Goal: Obtain resource: Obtain resource

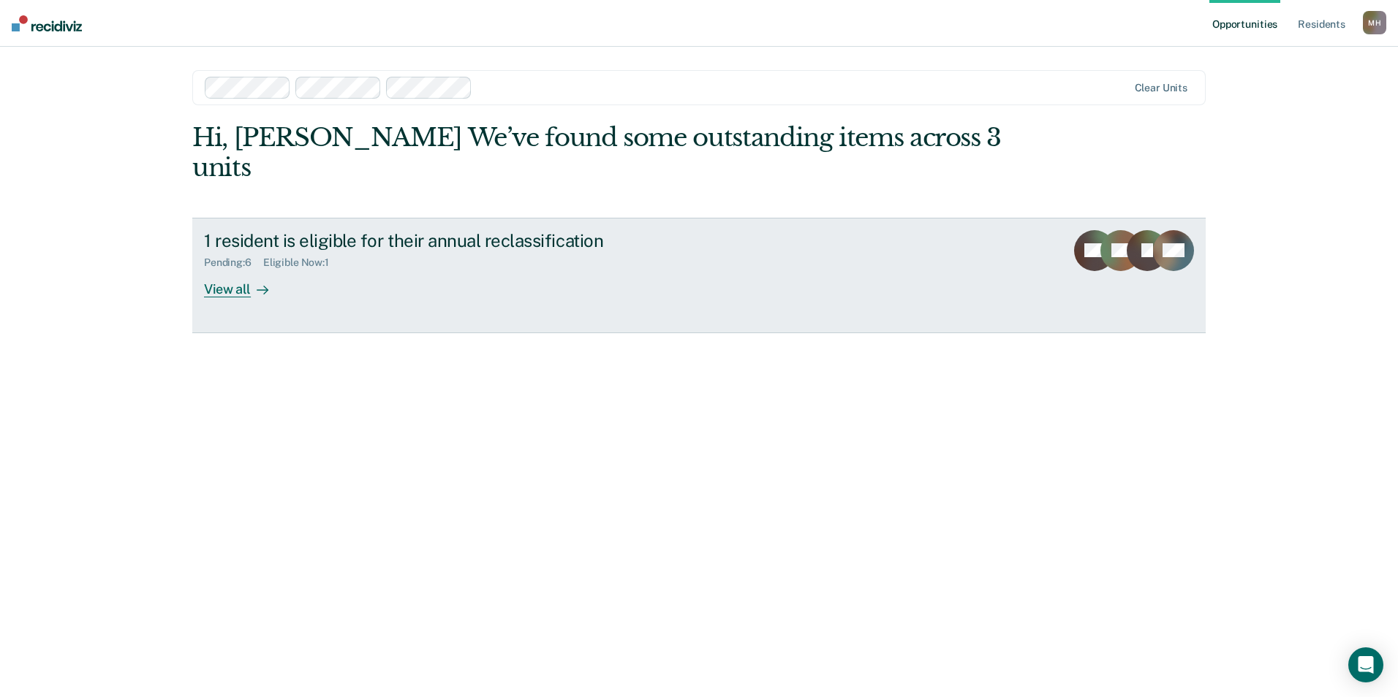
click at [264, 286] on icon at bounding box center [266, 290] width 4 height 8
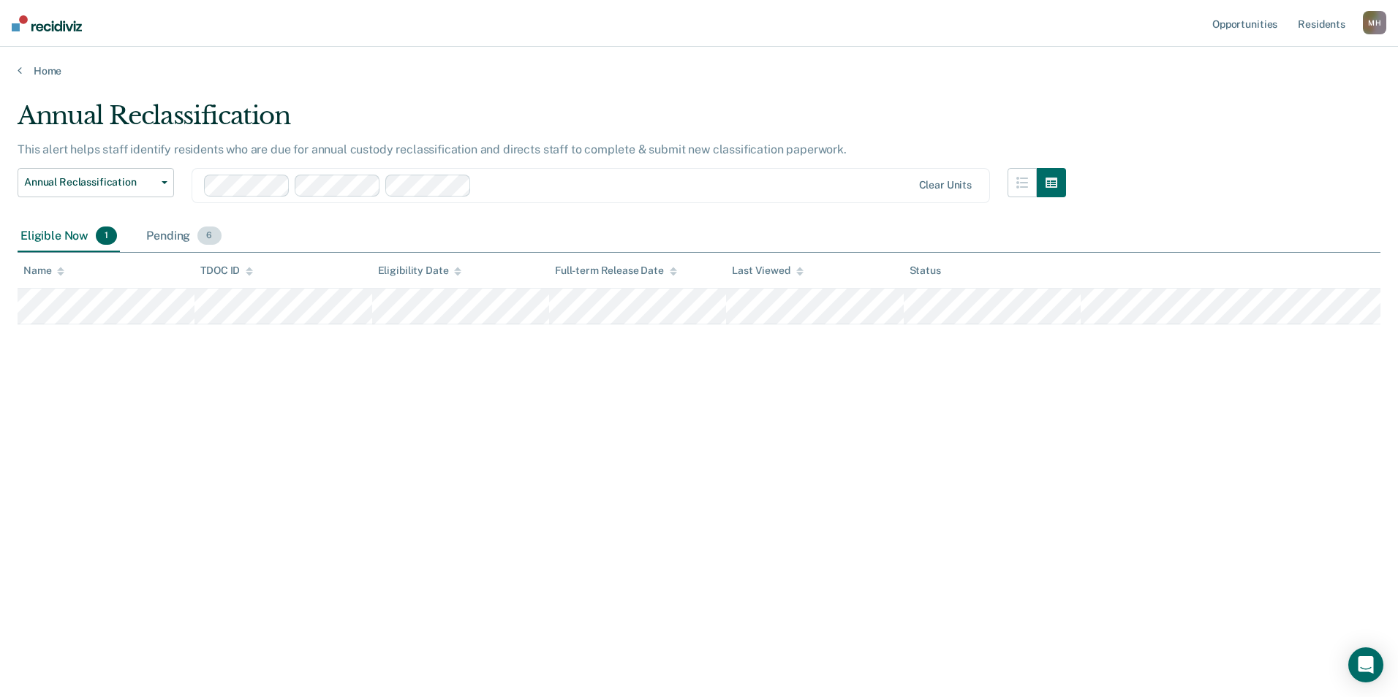
click at [178, 239] on div "Pending 6" at bounding box center [183, 237] width 80 height 32
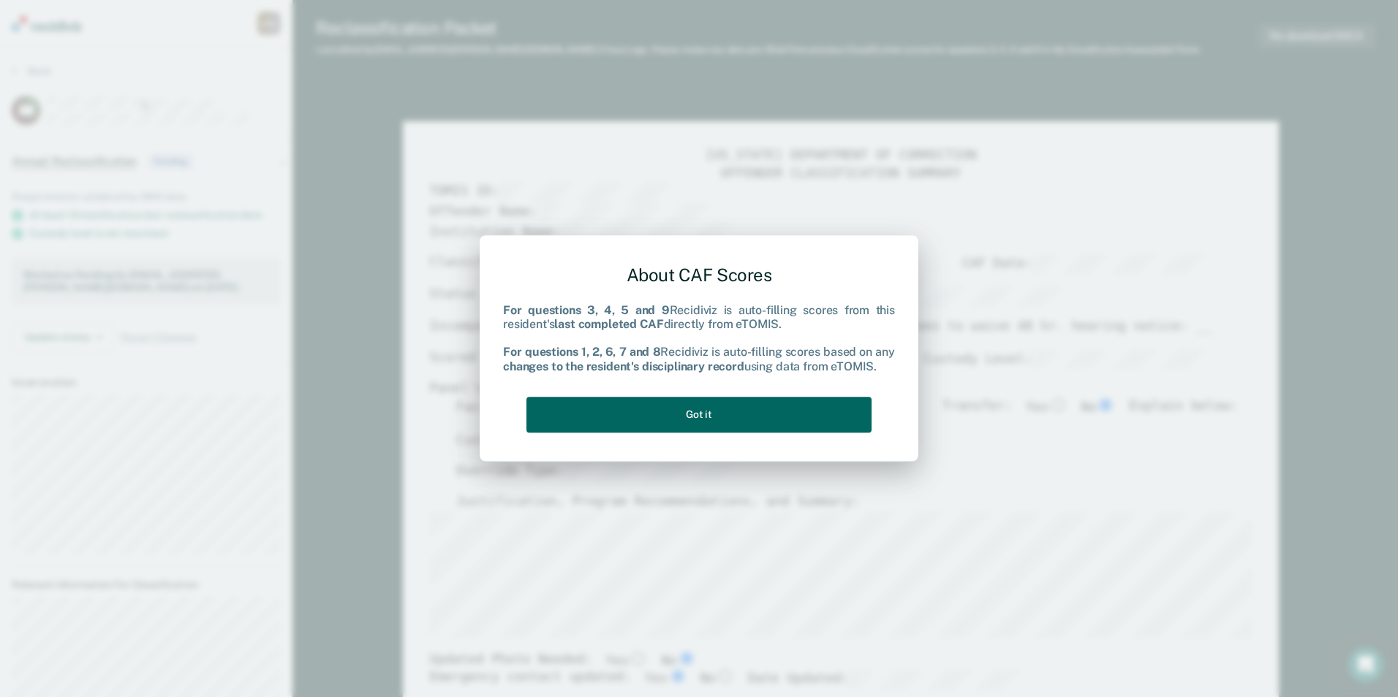
click at [688, 430] on button "Got it" at bounding box center [698, 415] width 345 height 36
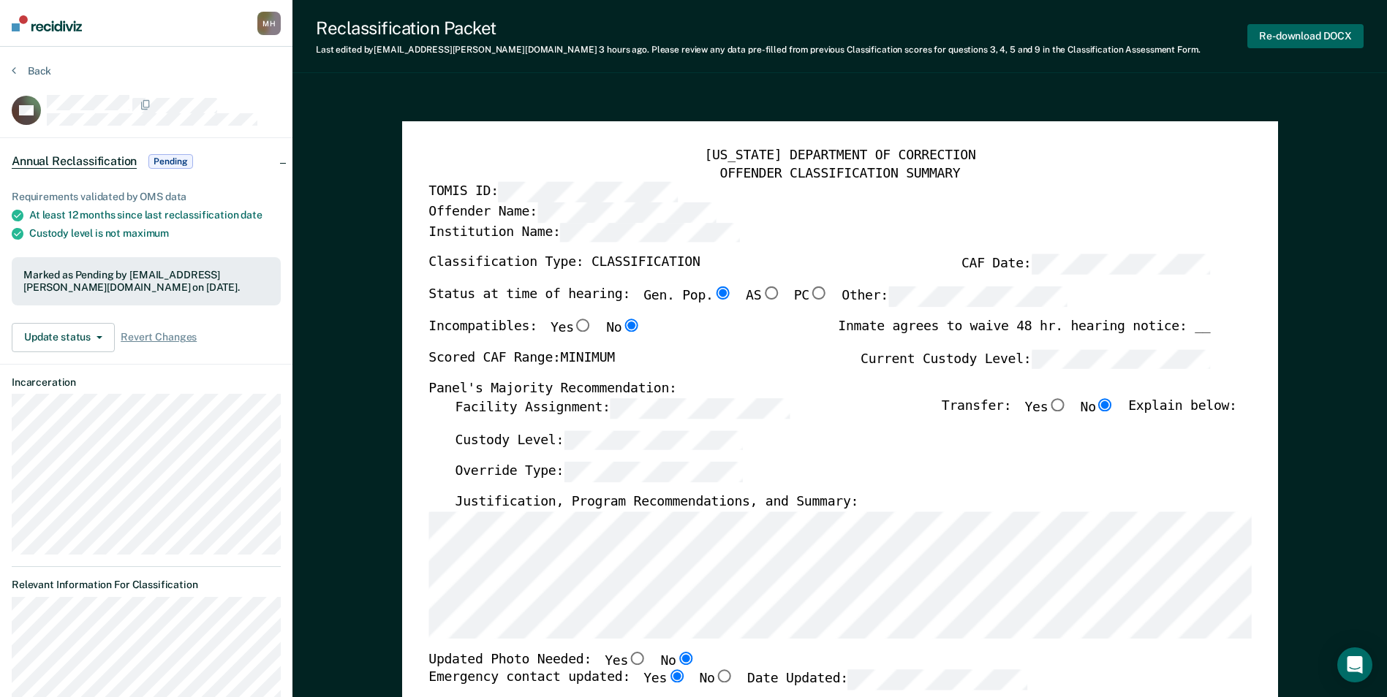
click at [1301, 43] on button "Re-download DOCX" at bounding box center [1305, 36] width 116 height 24
click at [21, 64] on button "Back" at bounding box center [31, 70] width 39 height 13
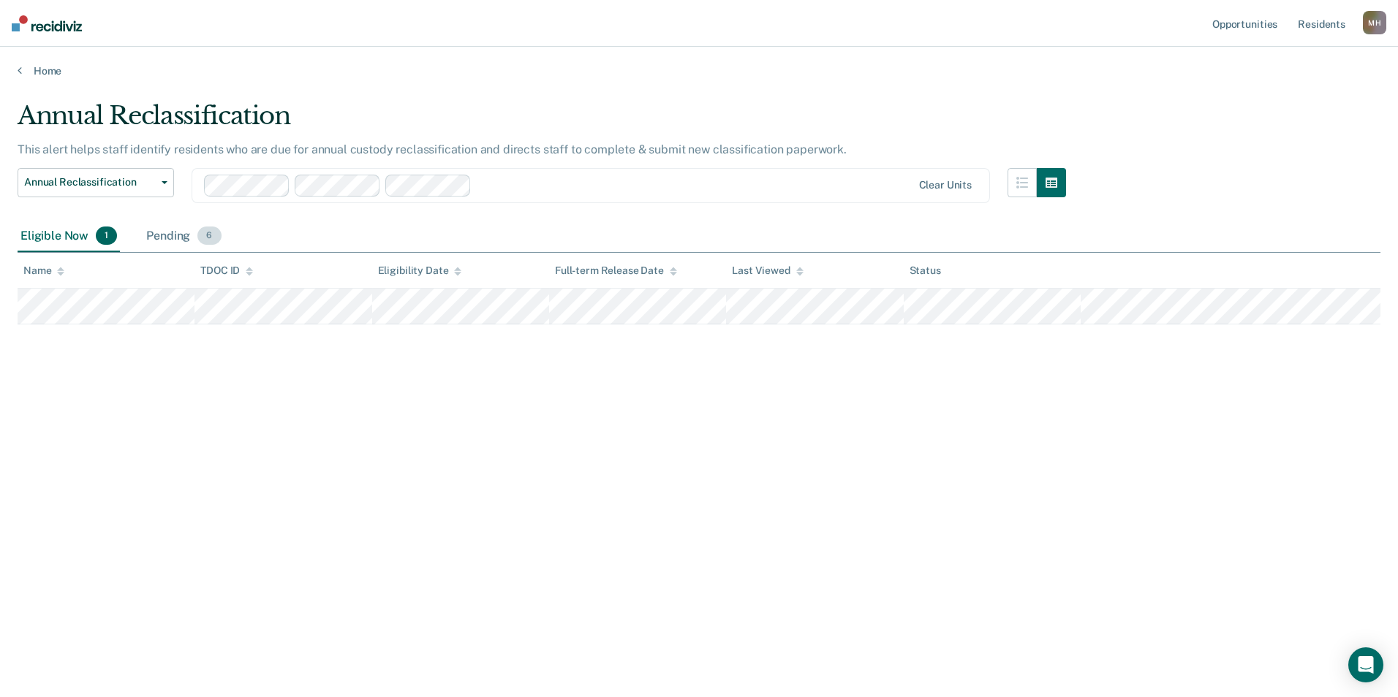
click at [151, 236] on div "Pending 6" at bounding box center [183, 237] width 80 height 32
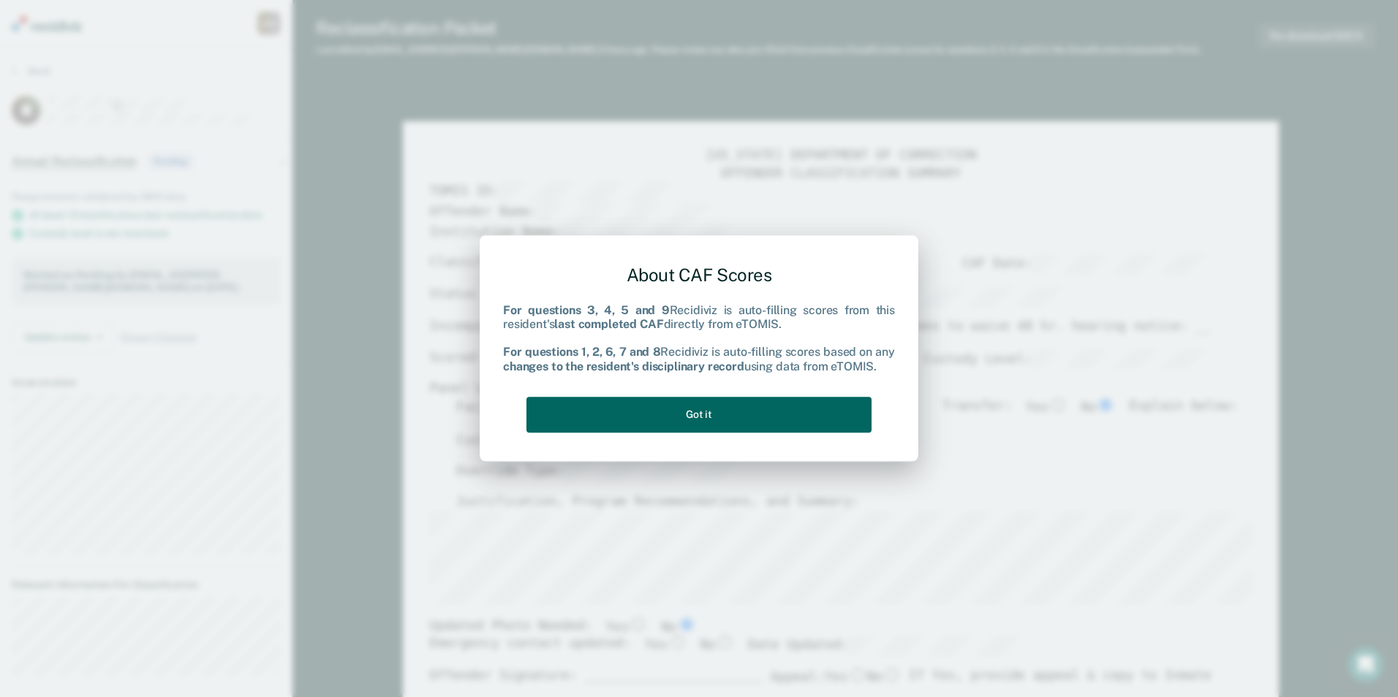
click at [773, 417] on button "Got it" at bounding box center [698, 415] width 345 height 36
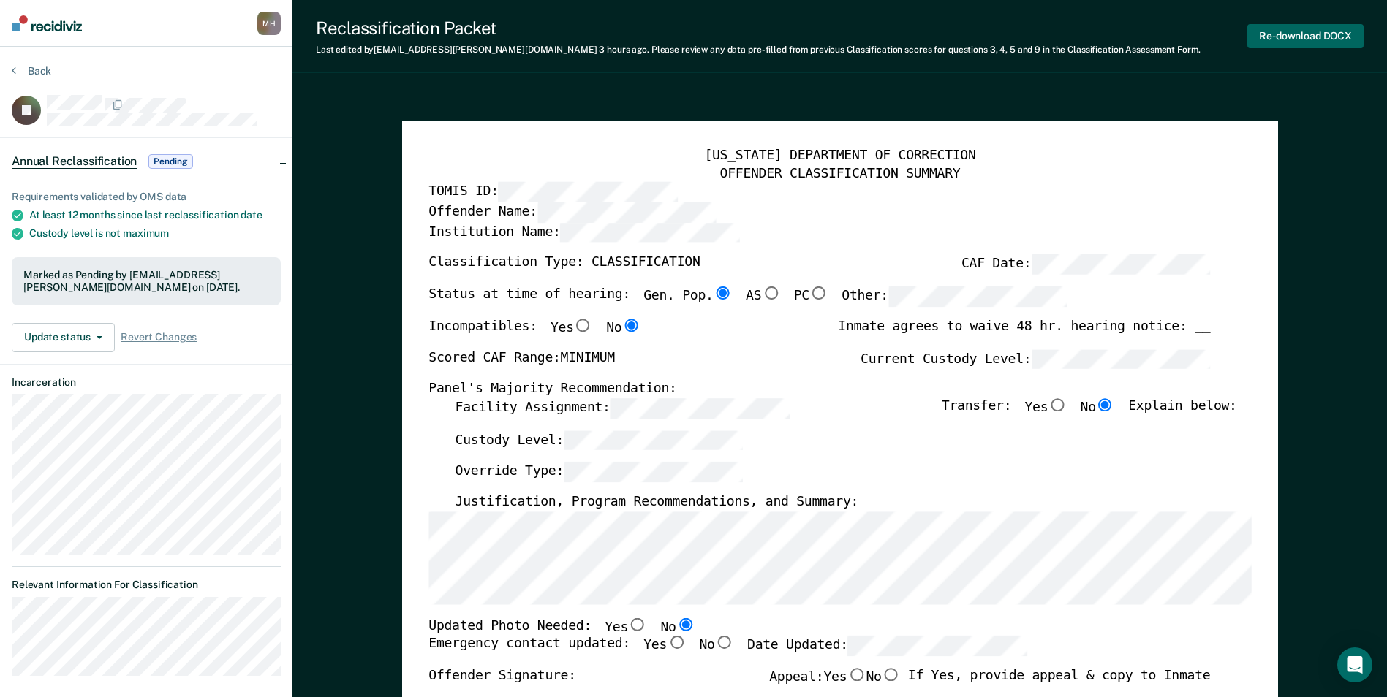
click at [1270, 39] on button "Re-download DOCX" at bounding box center [1305, 36] width 116 height 24
click at [46, 70] on button "Back" at bounding box center [31, 70] width 39 height 13
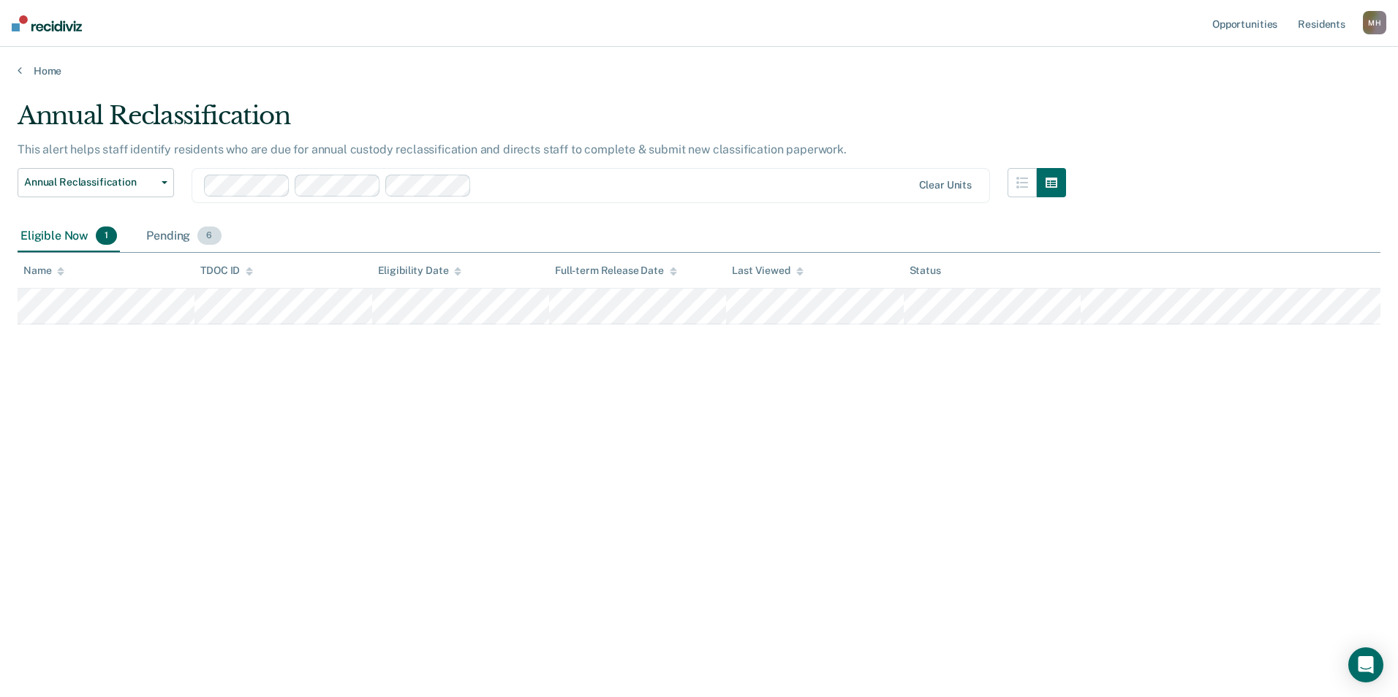
click at [189, 238] on div "Pending 6" at bounding box center [183, 237] width 80 height 32
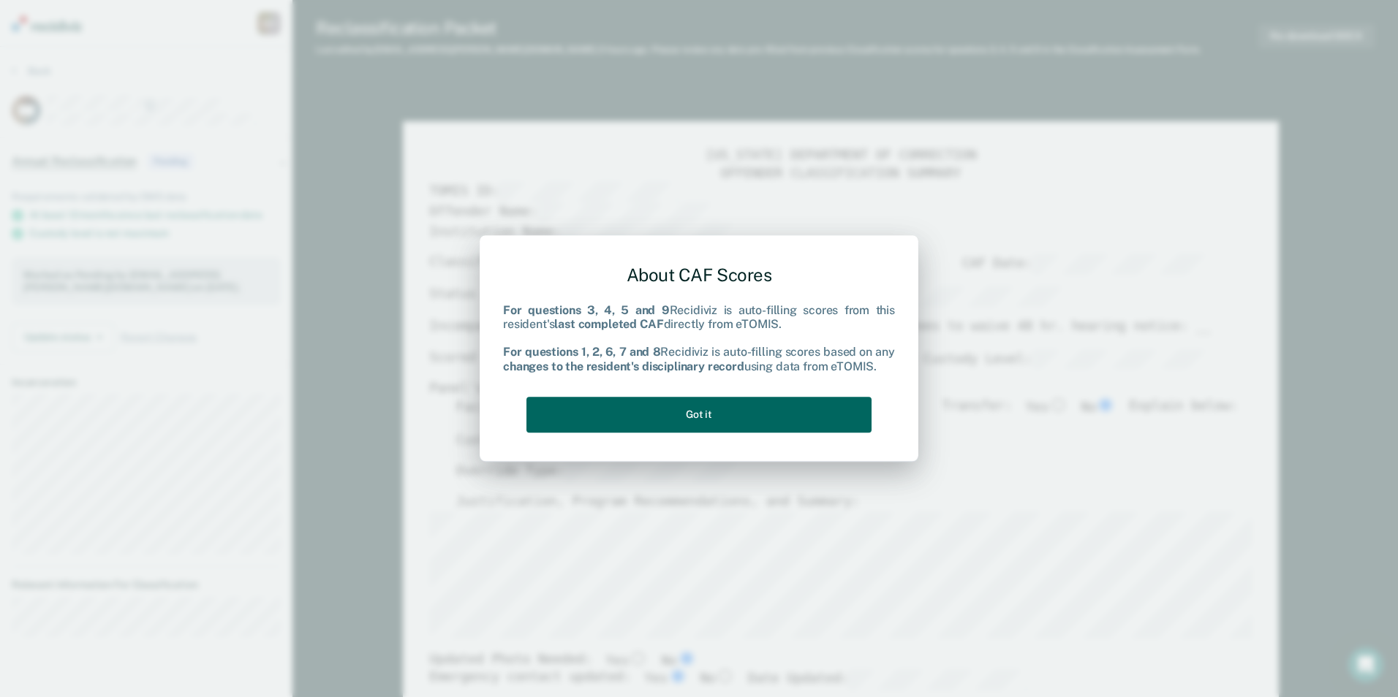
click at [786, 413] on button "Got it" at bounding box center [698, 415] width 345 height 36
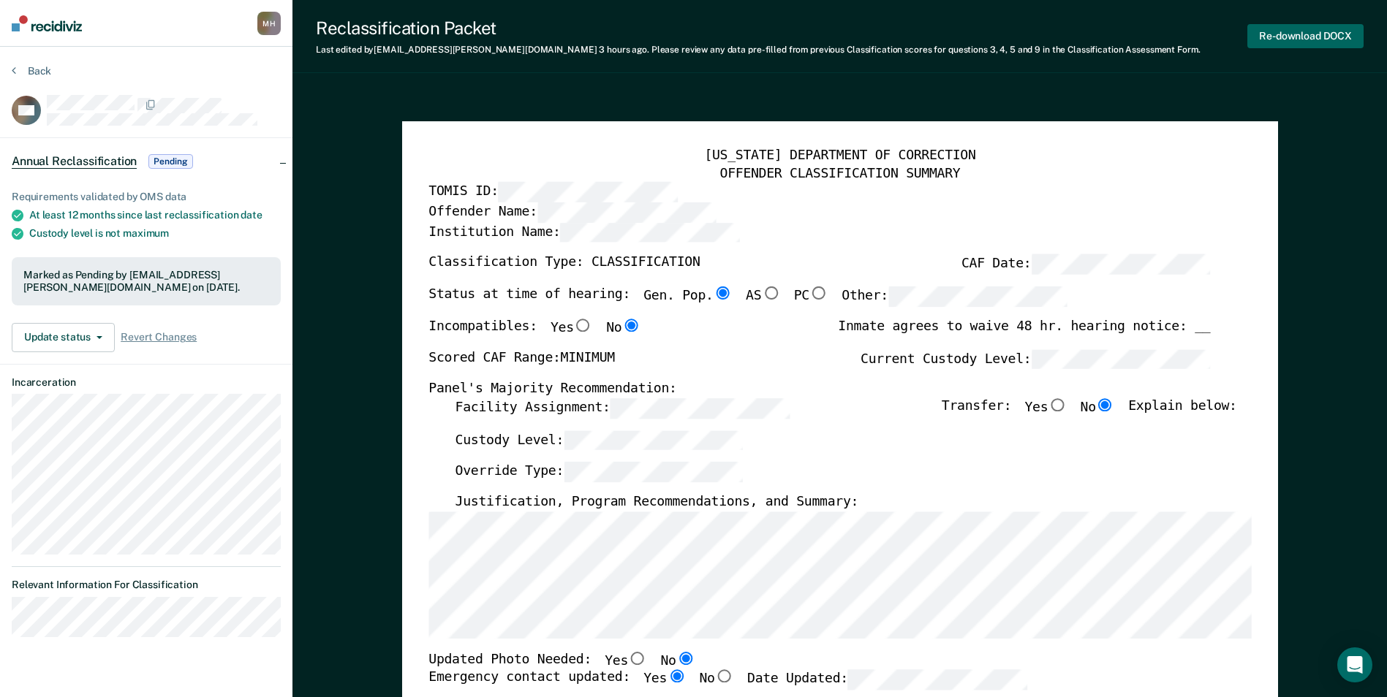
click at [1271, 34] on button "Re-download DOCX" at bounding box center [1305, 36] width 116 height 24
click at [50, 72] on button "Back" at bounding box center [31, 70] width 39 height 13
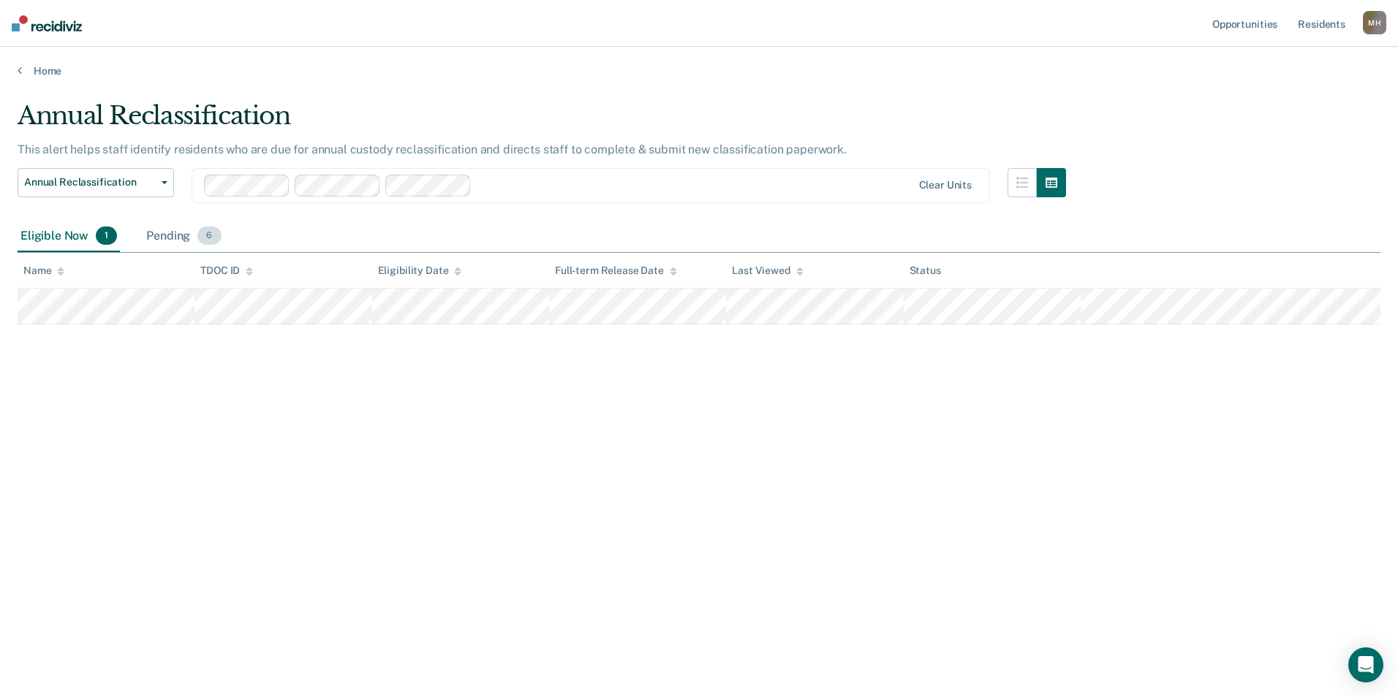
click at [213, 233] on span "6" at bounding box center [208, 236] width 23 height 19
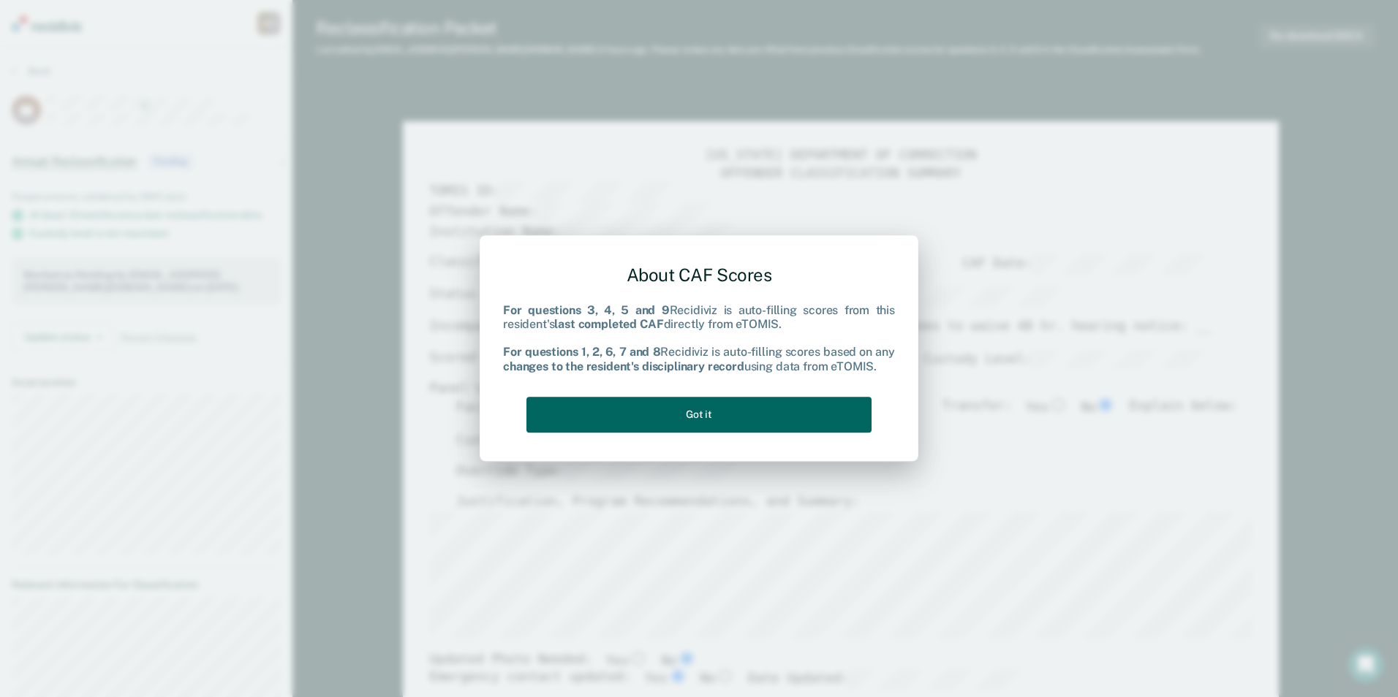
click at [722, 407] on button "Got it" at bounding box center [698, 415] width 345 height 36
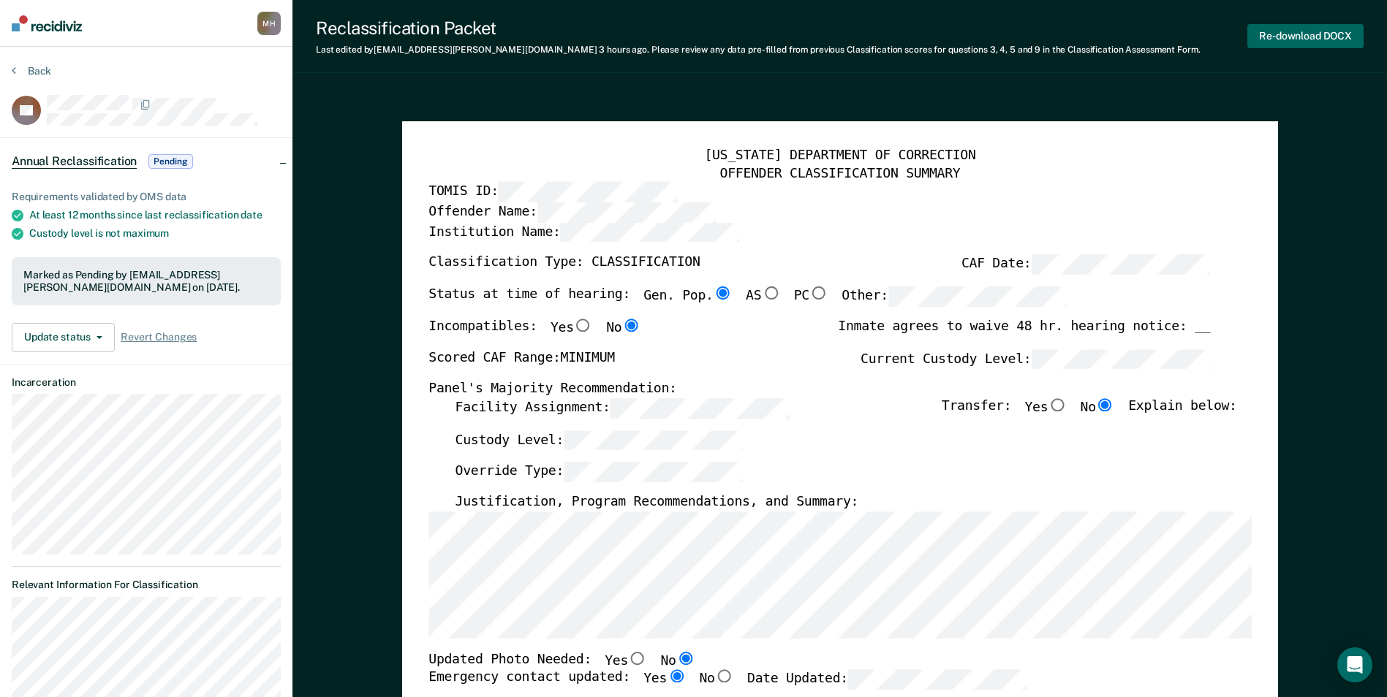
click at [1296, 27] on button "Re-download DOCX" at bounding box center [1305, 36] width 116 height 24
click at [33, 65] on button "Back" at bounding box center [31, 70] width 39 height 13
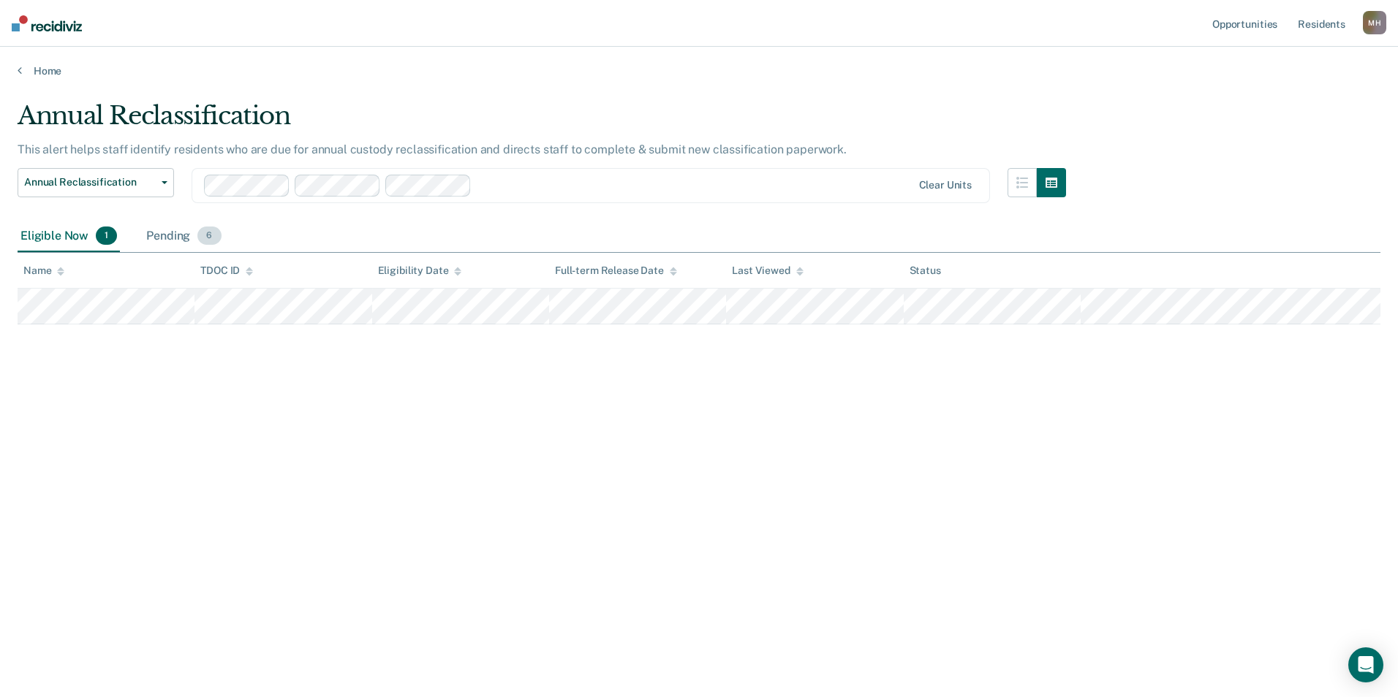
click at [189, 230] on div "Pending 6" at bounding box center [183, 237] width 80 height 32
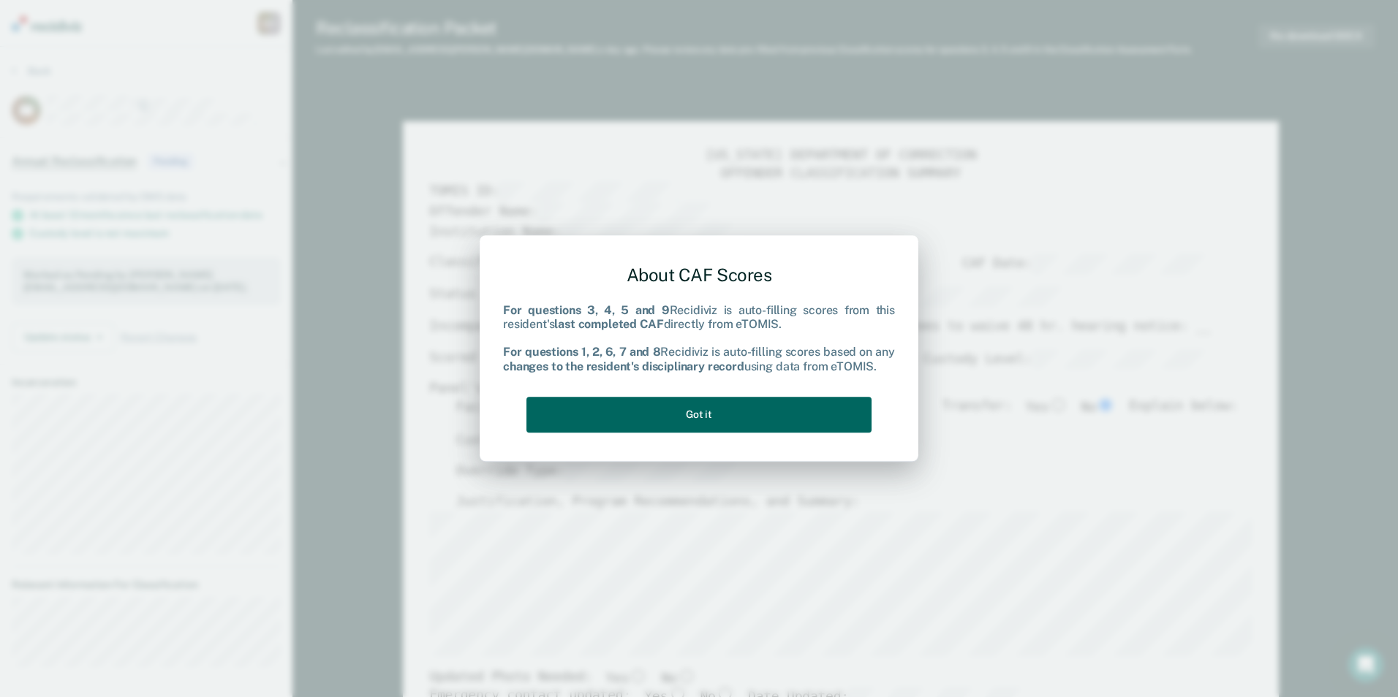
click at [754, 421] on button "Got it" at bounding box center [698, 415] width 345 height 36
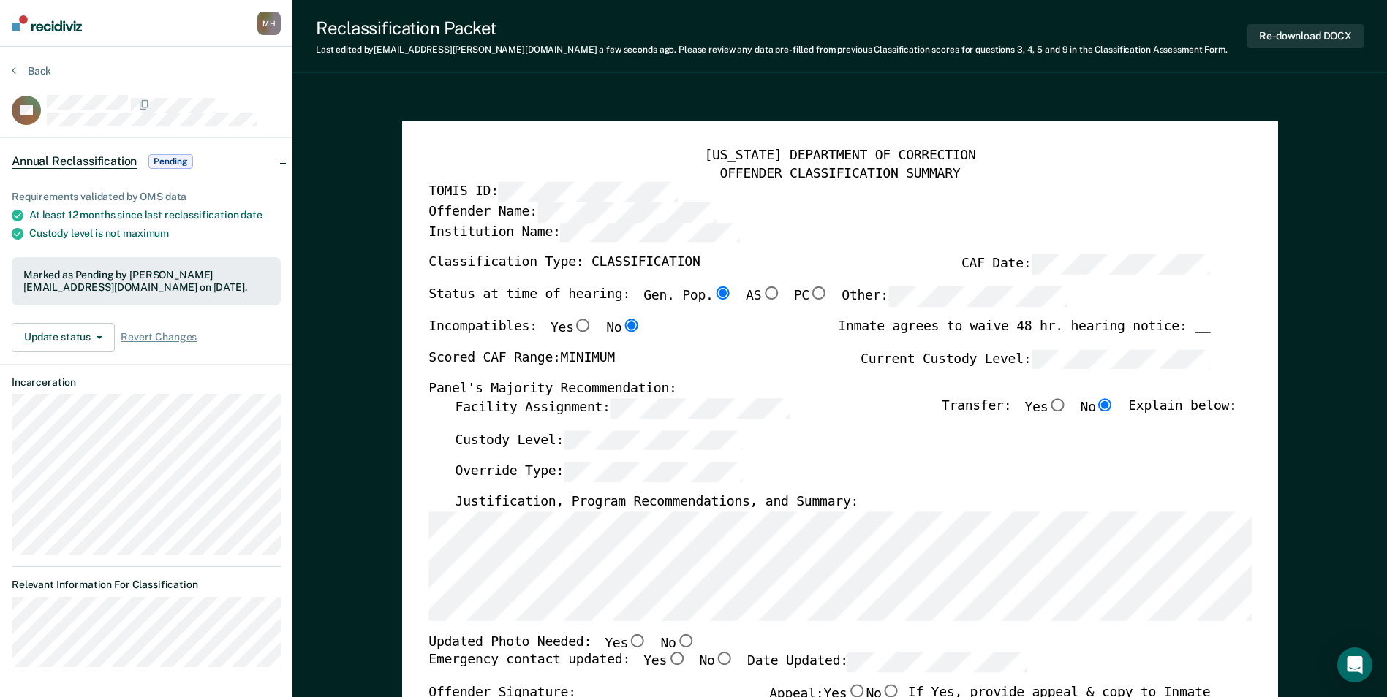
click at [676, 638] on input "No" at bounding box center [685, 640] width 19 height 13
type textarea "x"
radio input "true"
click at [667, 659] on input "Yes" at bounding box center [676, 659] width 19 height 13
type textarea "x"
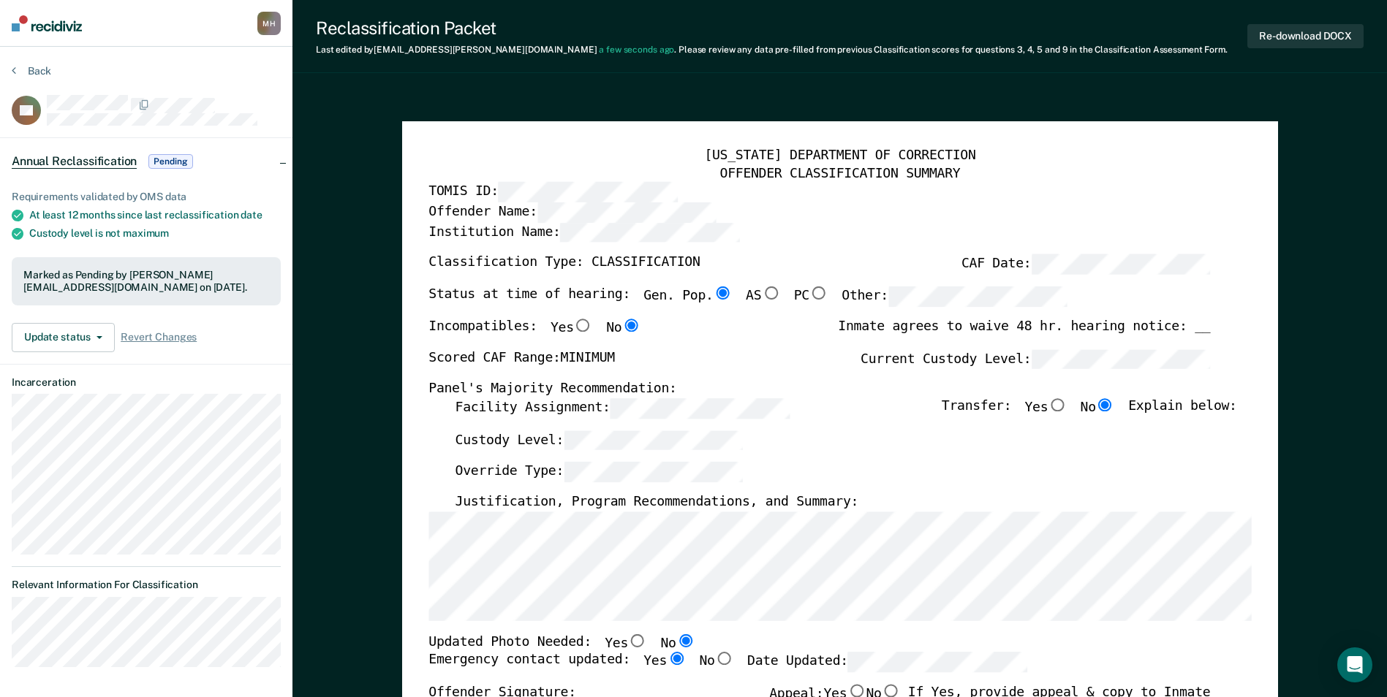
radio input "true"
click at [1280, 28] on button "Re-download DOCX" at bounding box center [1305, 36] width 116 height 24
click at [37, 73] on button "Back" at bounding box center [31, 70] width 39 height 13
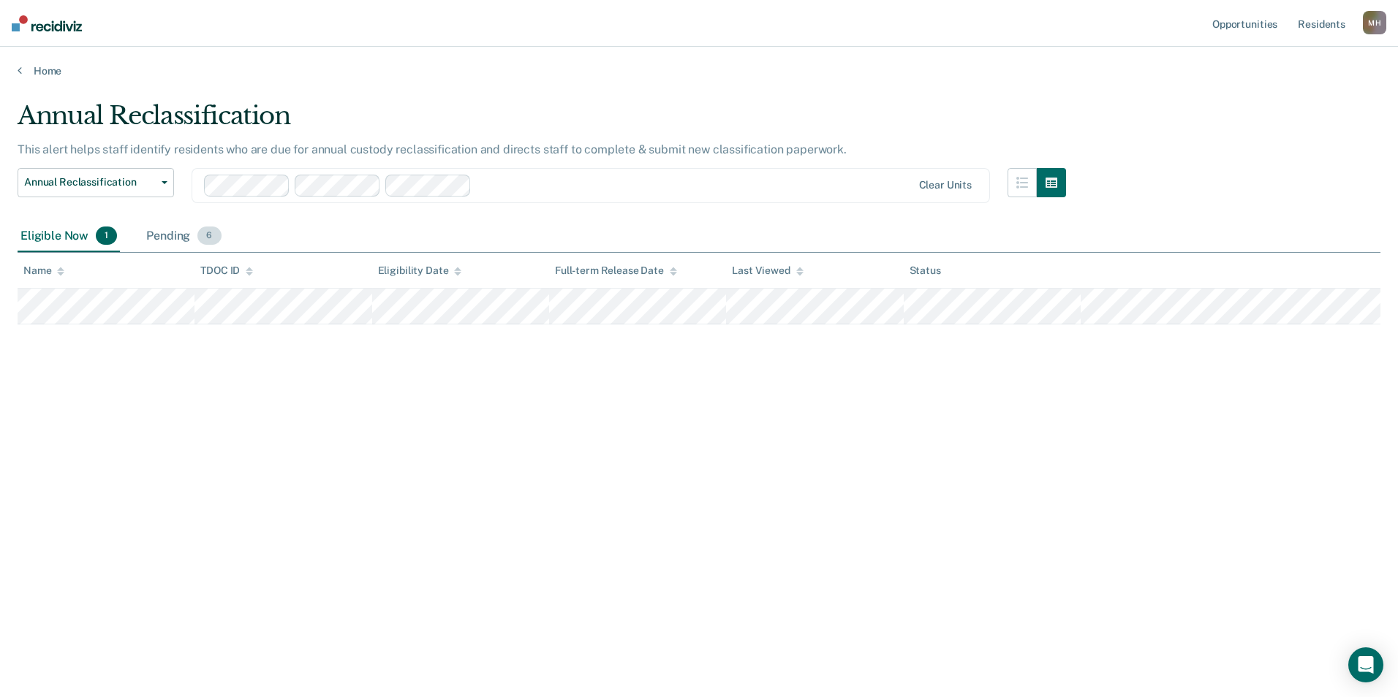
click at [179, 235] on div "Pending 6" at bounding box center [183, 237] width 80 height 32
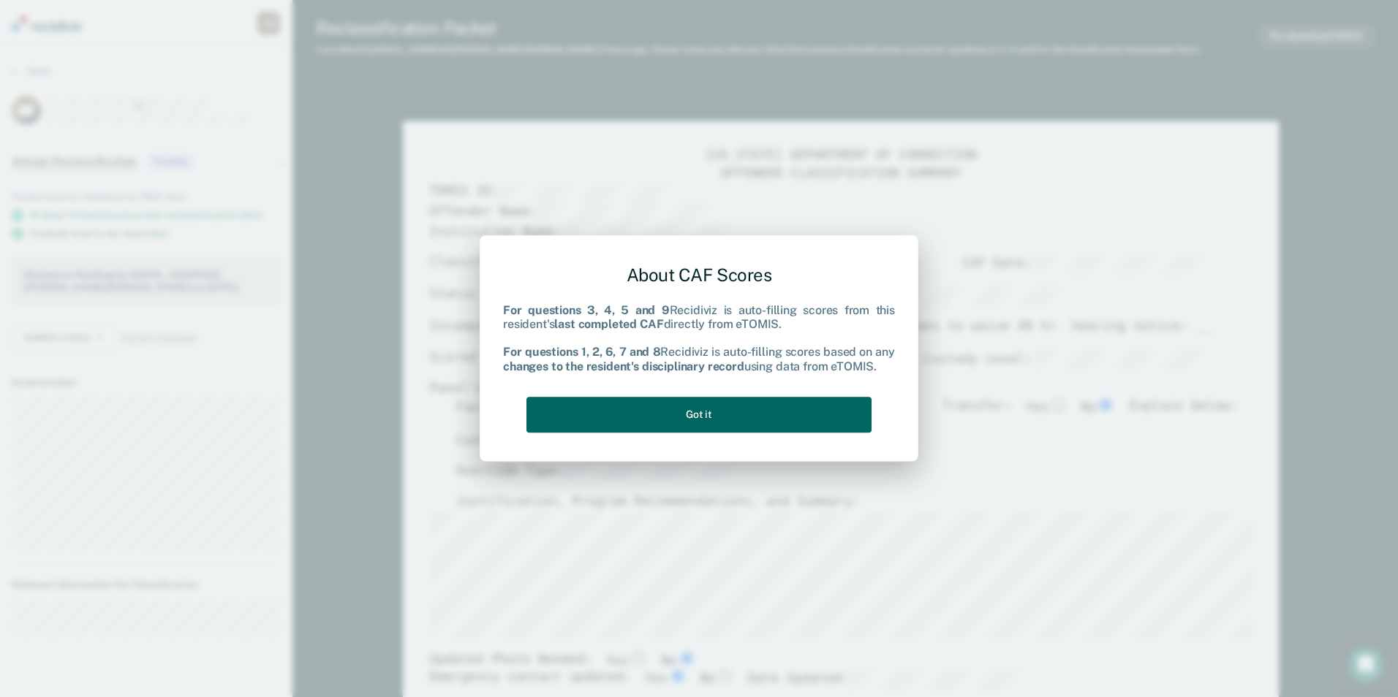
click at [680, 417] on button "Got it" at bounding box center [698, 415] width 345 height 36
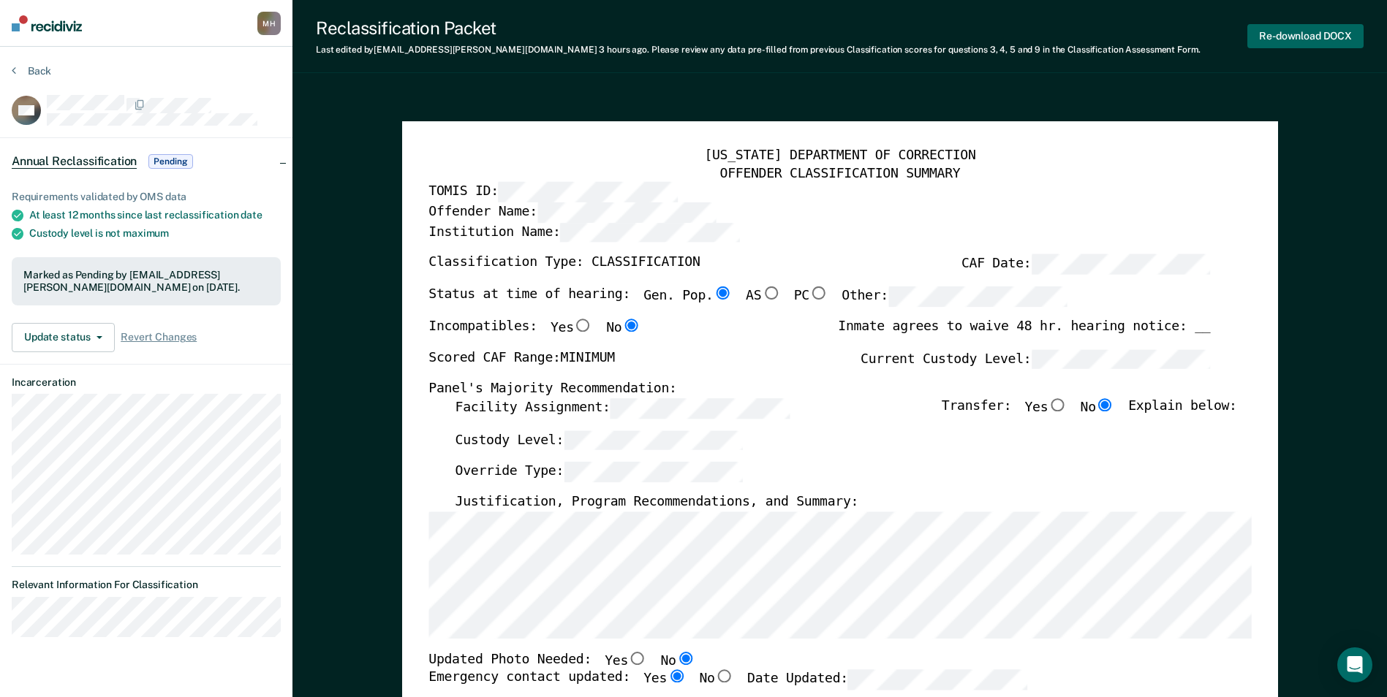
click at [1331, 33] on button "Re-download DOCX" at bounding box center [1305, 36] width 116 height 24
type textarea "x"
click at [23, 67] on button "Back" at bounding box center [31, 70] width 39 height 13
